Goal: Information Seeking & Learning: Learn about a topic

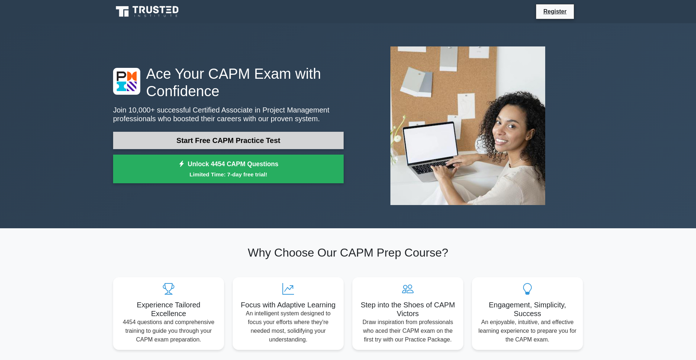
click at [205, 138] on link "Start Free CAPM Practice Test" at bounding box center [228, 140] width 231 height 17
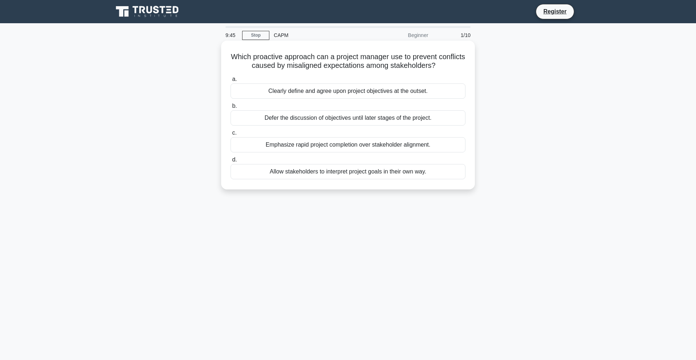
click at [294, 90] on div "Clearly define and agree upon project objectives at the outset." at bounding box center [348, 90] width 235 height 15
click at [231, 82] on input "a. Clearly define and agree upon project objectives at the outset." at bounding box center [231, 79] width 0 height 5
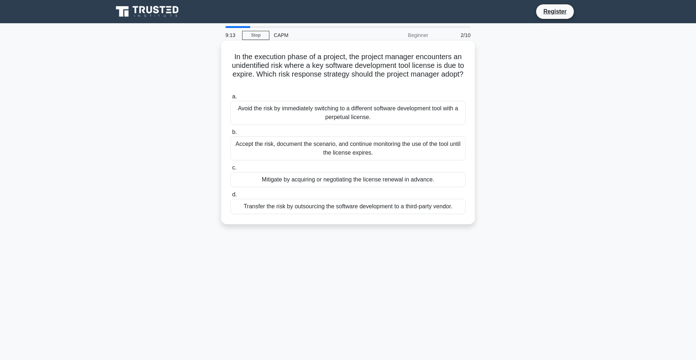
click at [301, 179] on div "Mitigate by acquiring or negotiating the license renewal in advance." at bounding box center [348, 179] width 235 height 15
click at [231, 170] on input "c. Mitigate by acquiring or negotiating the license renewal in advance." at bounding box center [231, 167] width 0 height 5
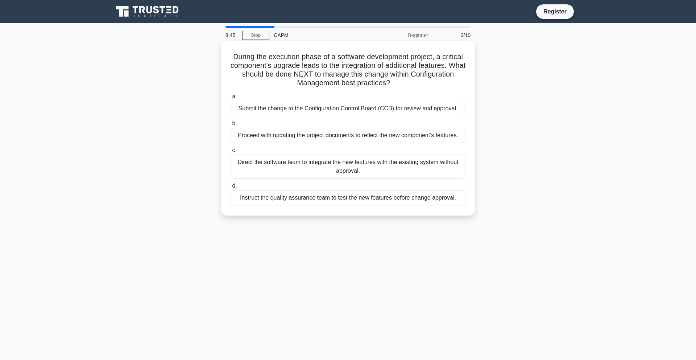
click at [319, 202] on div "Instruct the quality assurance team to test the new features before change appr…" at bounding box center [348, 197] width 235 height 15
click at [231, 188] on input "d. Instruct the quality assurance team to test the new features before change a…" at bounding box center [231, 185] width 0 height 5
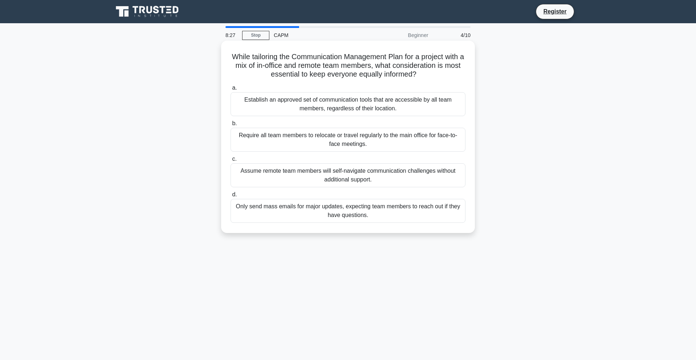
click at [348, 107] on div "Establish an approved set of communication tools that are accessible by all tea…" at bounding box center [348, 104] width 235 height 24
click at [231, 90] on input "a. Establish an approved set of communication tools that are accessible by all …" at bounding box center [231, 88] width 0 height 5
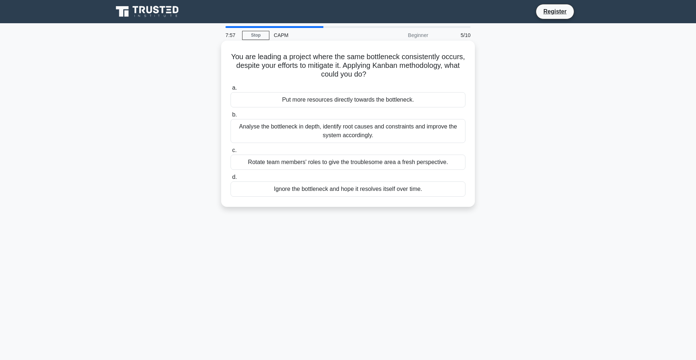
click at [345, 160] on div "Rotate team members' roles to give the troublesome area a fresh perspective." at bounding box center [348, 161] width 235 height 15
click at [231, 153] on input "c. Rotate team members' roles to give the troublesome area a fresh perspective." at bounding box center [231, 150] width 0 height 5
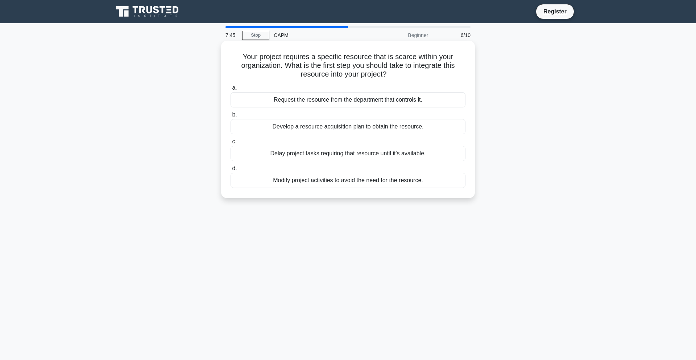
click at [392, 130] on div "Develop a resource acquisition plan to obtain the resource." at bounding box center [348, 126] width 235 height 15
click at [231, 117] on input "b. Develop a resource acquisition plan to obtain the resource." at bounding box center [231, 114] width 0 height 5
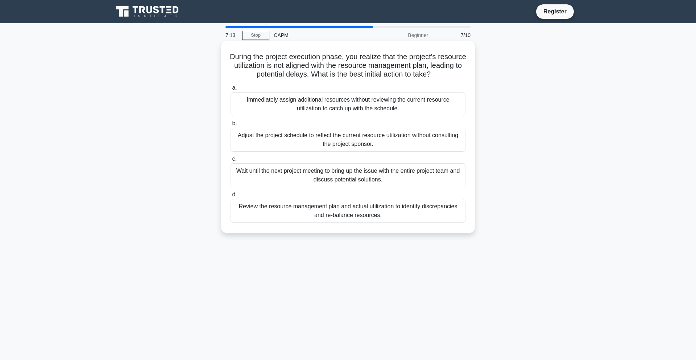
click at [359, 213] on div "Review the resource management plan and actual utilization to identify discrepa…" at bounding box center [348, 211] width 235 height 24
click at [231, 197] on input "d. Review the resource management plan and actual utilization to identify discr…" at bounding box center [231, 194] width 0 height 5
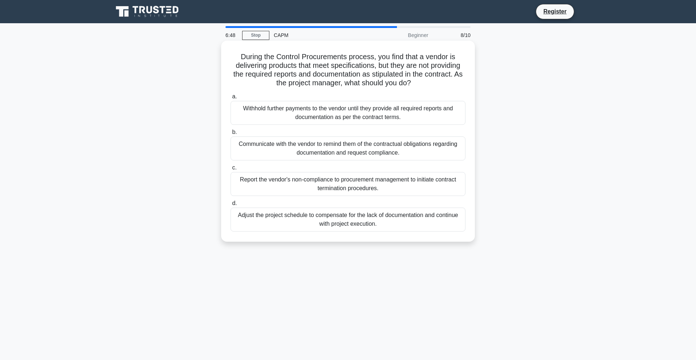
click at [363, 123] on div "Withhold further payments to the vendor until they provide all required reports…" at bounding box center [348, 113] width 235 height 24
click at [231, 99] on input "a. Withhold further payments to the vendor until they provide all required repo…" at bounding box center [231, 96] width 0 height 5
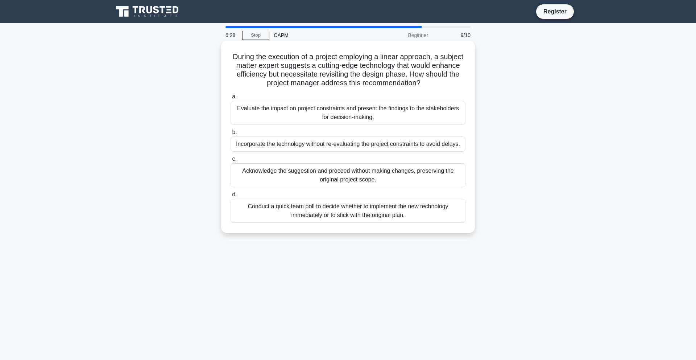
click at [362, 115] on div "Evaluate the impact on project constraints and present the findings to the stak…" at bounding box center [348, 113] width 235 height 24
click at [231, 99] on input "a. Evaluate the impact on project constraints and present the findings to the s…" at bounding box center [231, 96] width 0 height 5
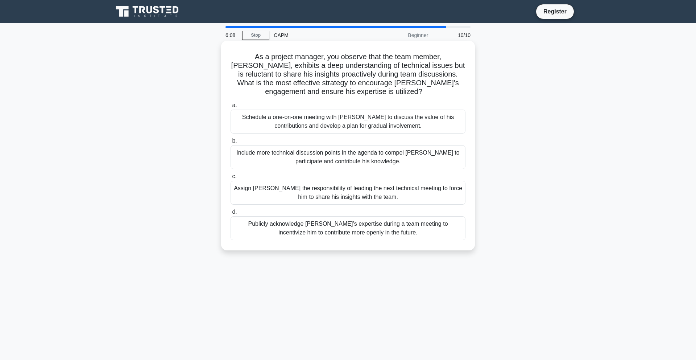
click at [437, 125] on div "Schedule a one-on-one meeting with Max to discuss the value of his contribution…" at bounding box center [348, 122] width 235 height 24
click at [231, 108] on input "a. Schedule a one-on-one meeting with Max to discuss the value of his contribut…" at bounding box center [231, 105] width 0 height 5
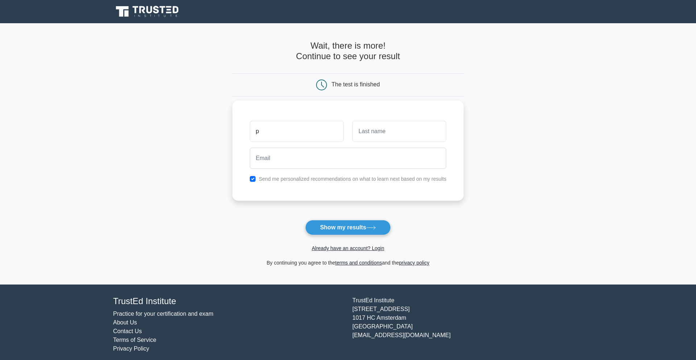
type input "p"
click at [425, 137] on input "text" at bounding box center [399, 131] width 94 height 21
type input "m"
click at [327, 164] on input "email" at bounding box center [348, 158] width 197 height 21
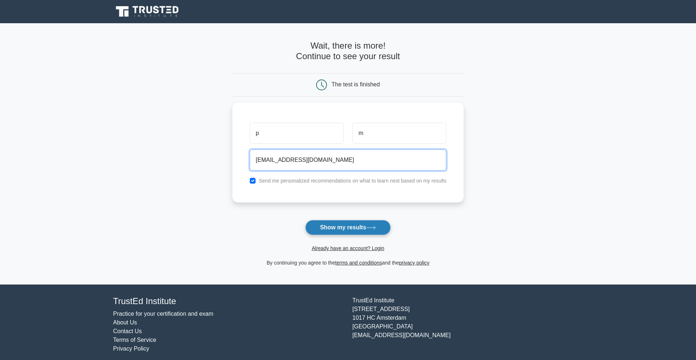
type input "pm.192691@gmail.com"
click at [335, 226] on button "Show my results" at bounding box center [348, 227] width 86 height 15
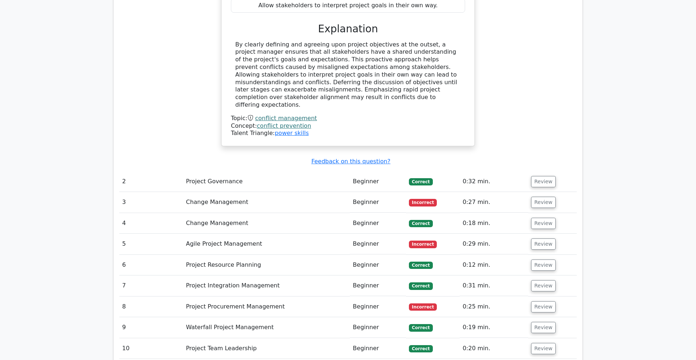
scroll to position [896, 0]
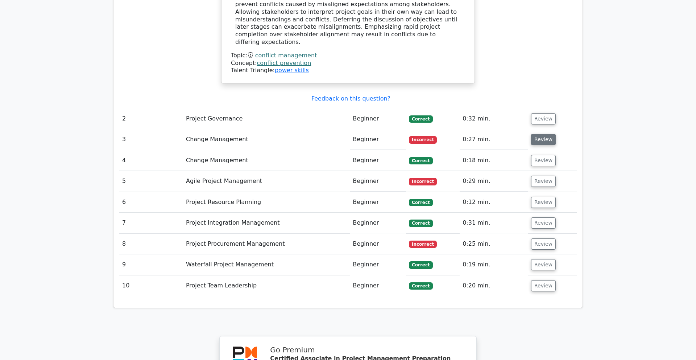
click at [545, 134] on button "Review" at bounding box center [543, 139] width 25 height 11
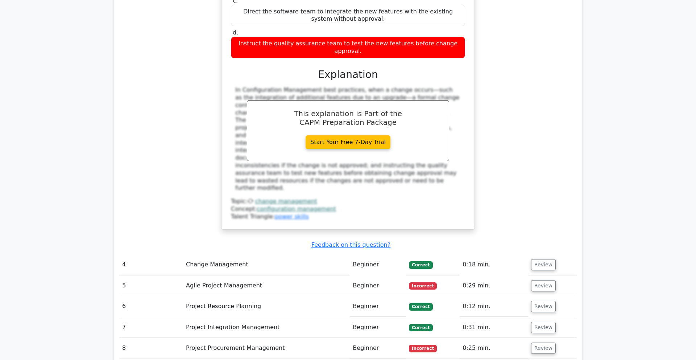
scroll to position [1168, 0]
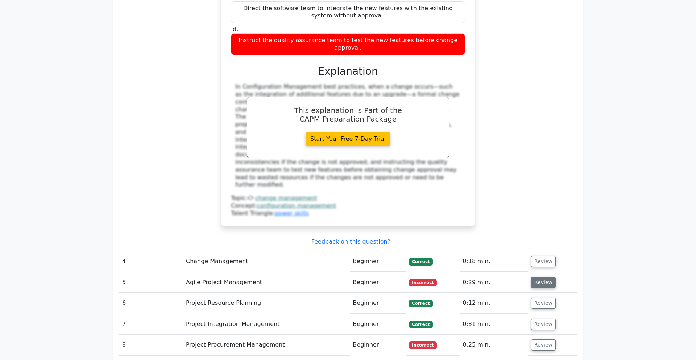
click at [547, 277] on button "Review" at bounding box center [543, 282] width 25 height 11
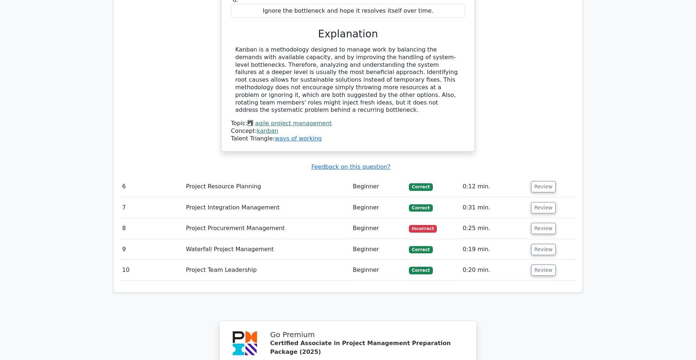
scroll to position [1643, 0]
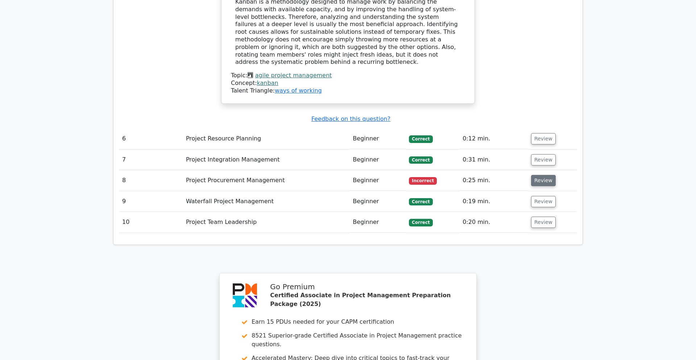
click at [546, 175] on button "Review" at bounding box center [543, 180] width 25 height 11
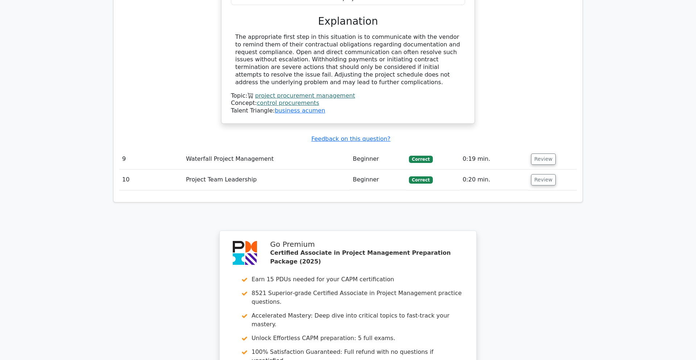
scroll to position [2006, 0]
click at [541, 173] on button "Review" at bounding box center [543, 178] width 25 height 11
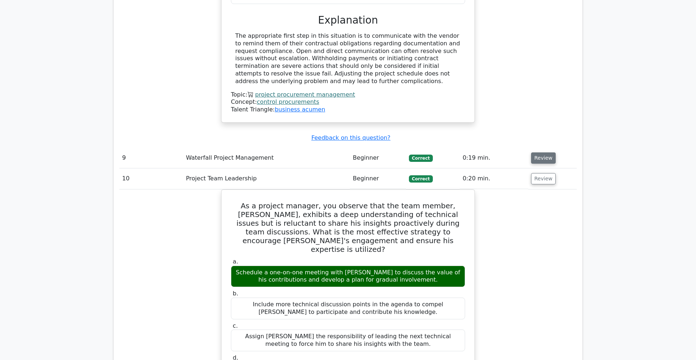
click at [542, 152] on button "Review" at bounding box center [543, 157] width 25 height 11
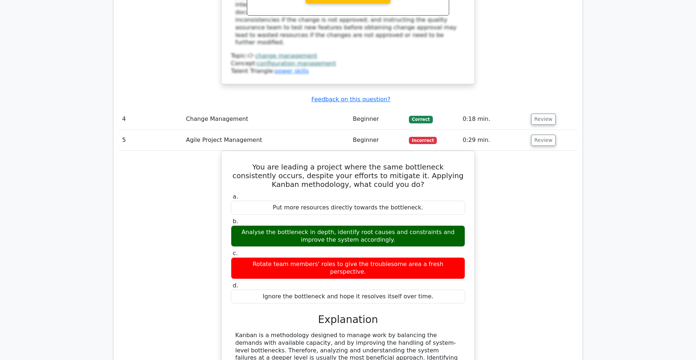
scroll to position [1311, 0]
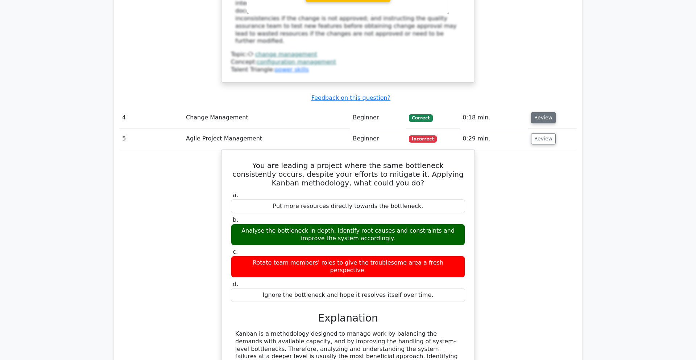
click at [548, 112] on button "Review" at bounding box center [543, 117] width 25 height 11
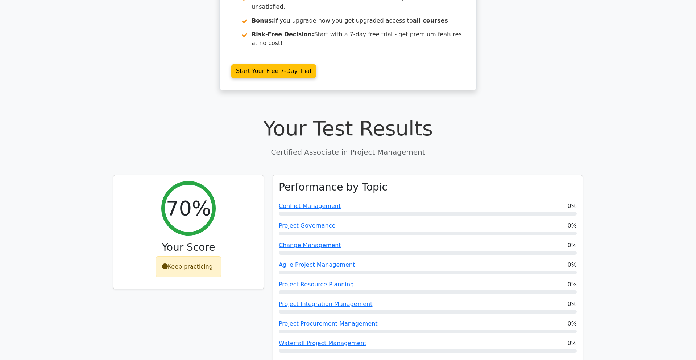
scroll to position [201, 0]
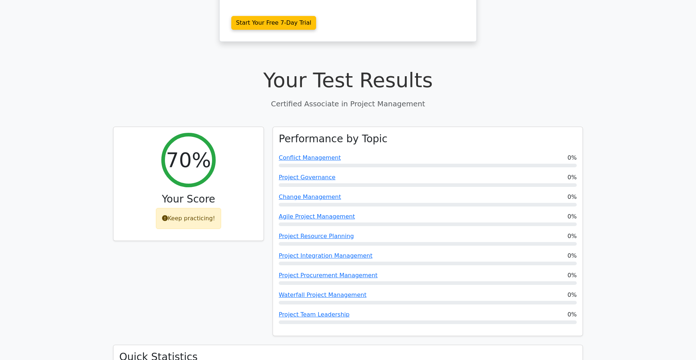
click at [519, 127] on div "Performance by Topic Conflict Management 0% Project Governance 0% Change Manage…" at bounding box center [428, 231] width 310 height 209
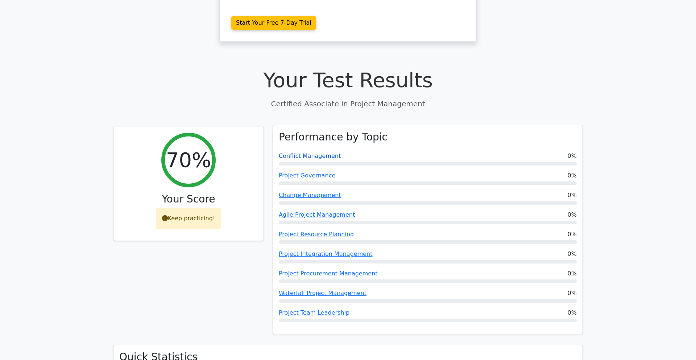
click at [326, 152] on link "Conflict Management" at bounding box center [310, 155] width 62 height 7
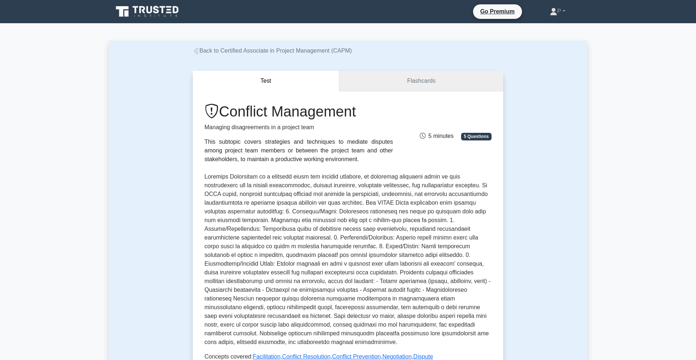
click at [428, 83] on link "Flashcards" at bounding box center [421, 81] width 164 height 21
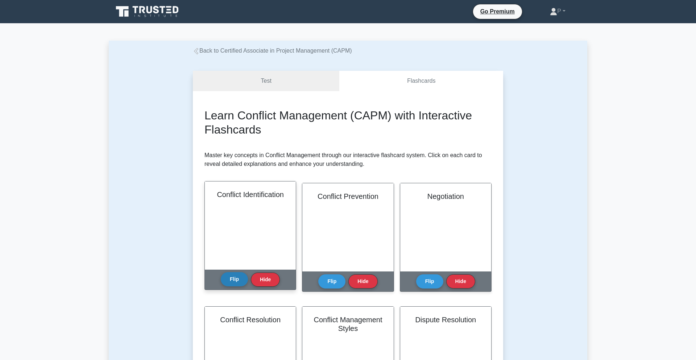
click at [237, 279] on button "Flip" at bounding box center [234, 279] width 27 height 14
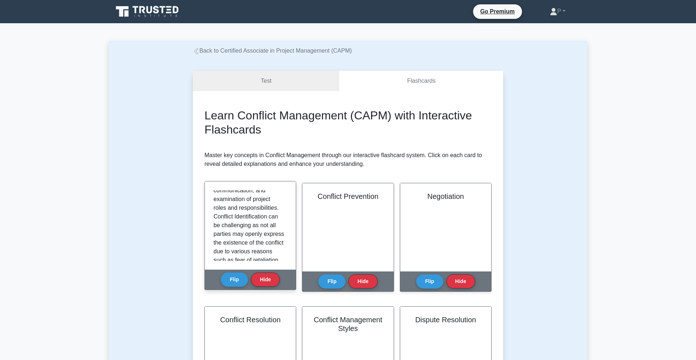
scroll to position [144, 0]
click at [230, 280] on button "Flip" at bounding box center [234, 279] width 27 height 14
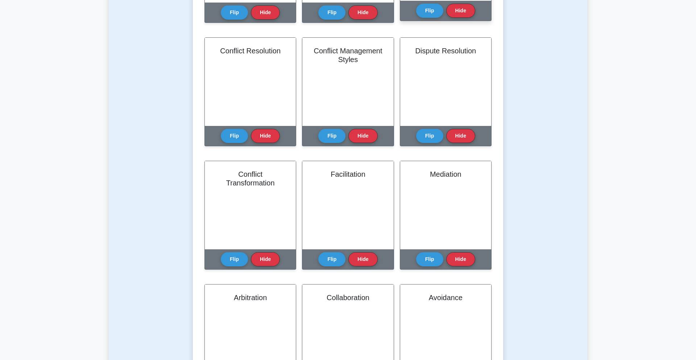
scroll to position [334, 0]
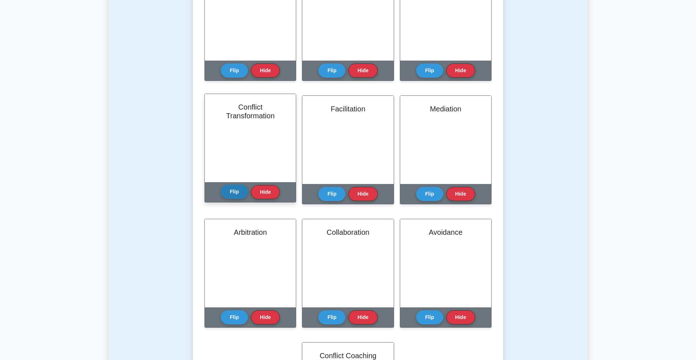
click at [237, 195] on button "Flip" at bounding box center [234, 192] width 27 height 14
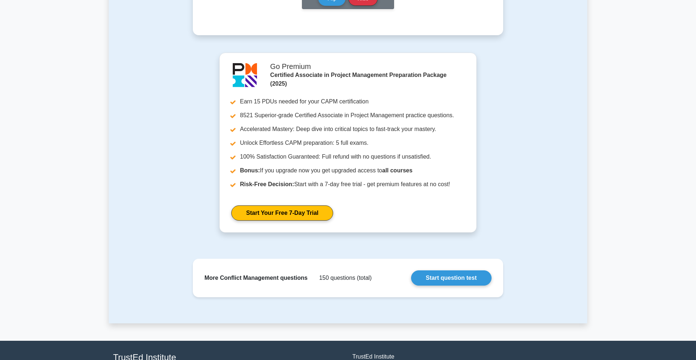
scroll to position [778, 0]
